Goal: Information Seeking & Learning: Learn about a topic

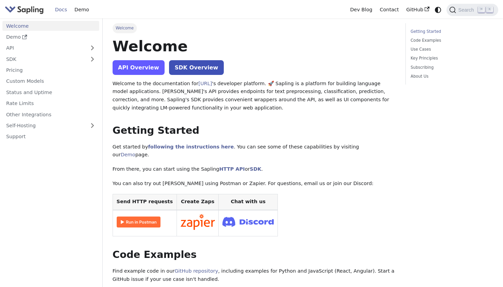
click at [146, 70] on link "API Overview" at bounding box center [139, 67] width 52 height 15
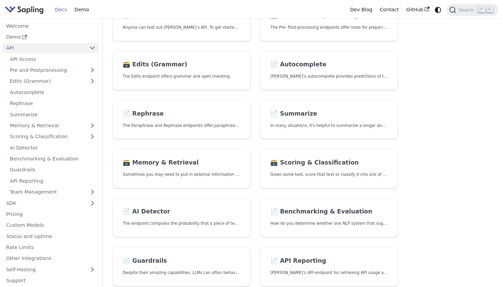
scroll to position [80, 0]
click at [40, 55] on link "API Access" at bounding box center [52, 59] width 93 height 10
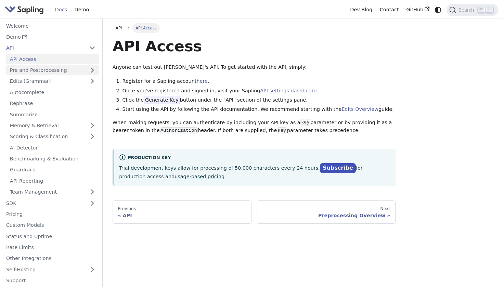
click at [53, 69] on link "Pre and Postprocessing" at bounding box center [52, 70] width 93 height 10
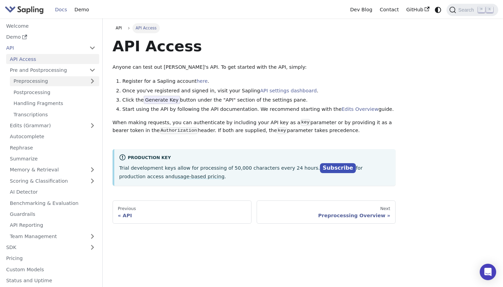
click at [58, 83] on link "Preprocessing" at bounding box center [54, 81] width 89 height 10
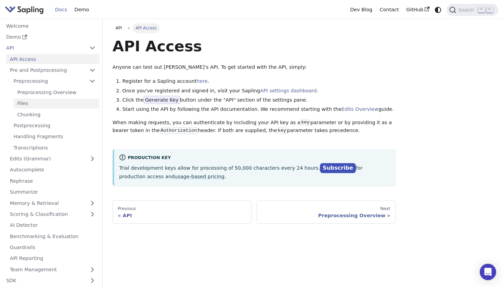
click at [60, 103] on link "Files" at bounding box center [57, 104] width 86 height 10
click at [57, 115] on link "Chunking" at bounding box center [57, 115] width 86 height 10
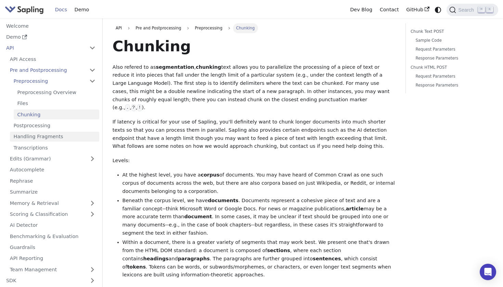
click at [56, 133] on link "Handling Fragments" at bounding box center [54, 137] width 89 height 10
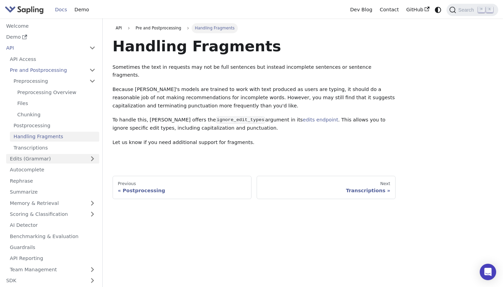
click at [61, 155] on link "Edits (Grammar)" at bounding box center [52, 159] width 93 height 10
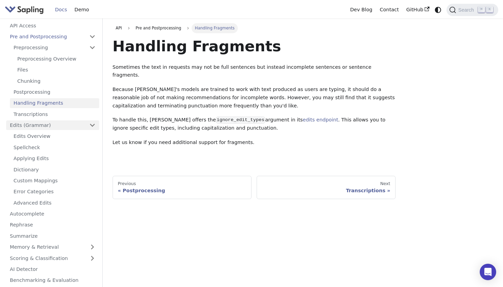
scroll to position [44, 0]
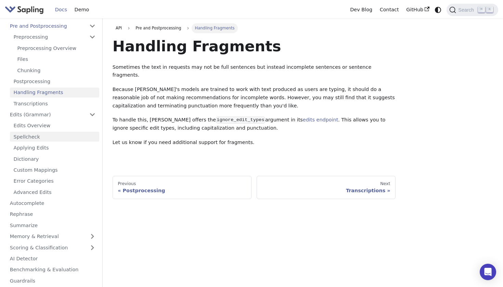
click at [53, 132] on link "Spellcheck" at bounding box center [54, 137] width 89 height 10
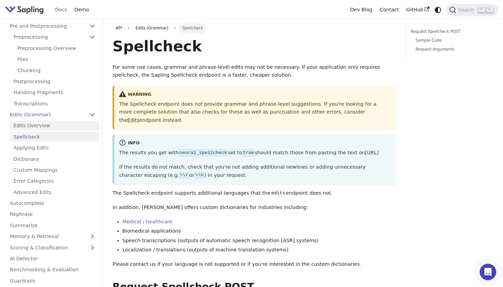
click at [47, 122] on link "Edits Overview" at bounding box center [54, 126] width 89 height 10
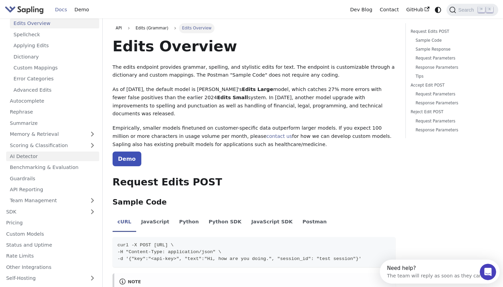
scroll to position [146, 0]
click at [64, 152] on link "AI Detector" at bounding box center [52, 157] width 93 height 10
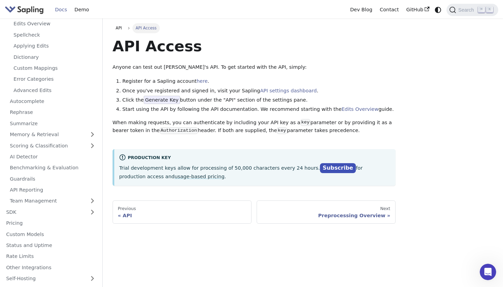
scroll to position [80, 0]
